Goal: Entertainment & Leisure: Consume media (video, audio)

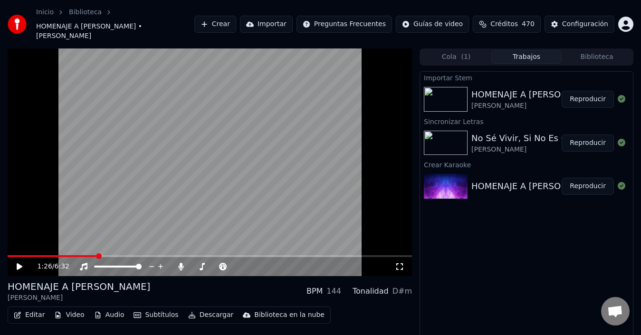
scroll to position [95, 0]
click at [515, 145] on div "[PERSON_NAME]" at bounding box center [533, 150] width 123 height 10
click at [590, 93] on button "Reproducir" at bounding box center [588, 99] width 52 height 17
click at [123, 264] on span at bounding box center [123, 267] width 6 height 6
click at [140, 264] on span at bounding box center [138, 267] width 6 height 6
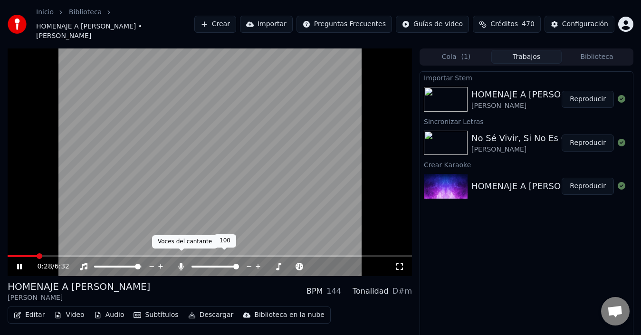
click at [185, 263] on icon at bounding box center [181, 267] width 10 height 8
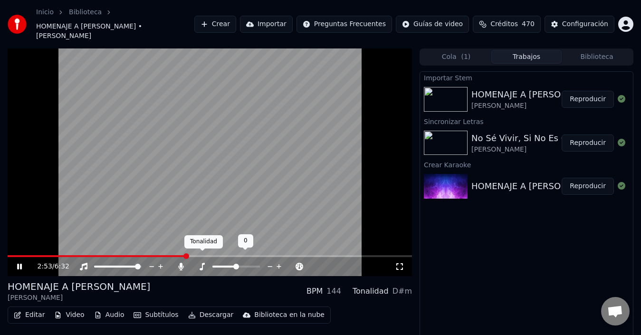
click at [201, 263] on icon at bounding box center [202, 267] width 10 height 8
click at [183, 263] on icon at bounding box center [181, 267] width 5 height 8
click at [178, 263] on icon at bounding box center [181, 267] width 10 height 8
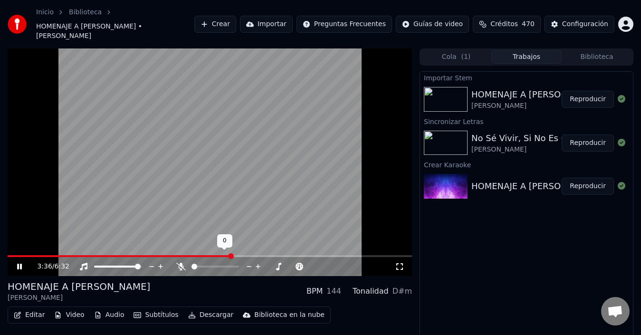
click at [178, 263] on icon at bounding box center [181, 267] width 10 height 8
click at [275, 163] on video at bounding box center [210, 162] width 405 height 228
